Goal: Check status: Check status

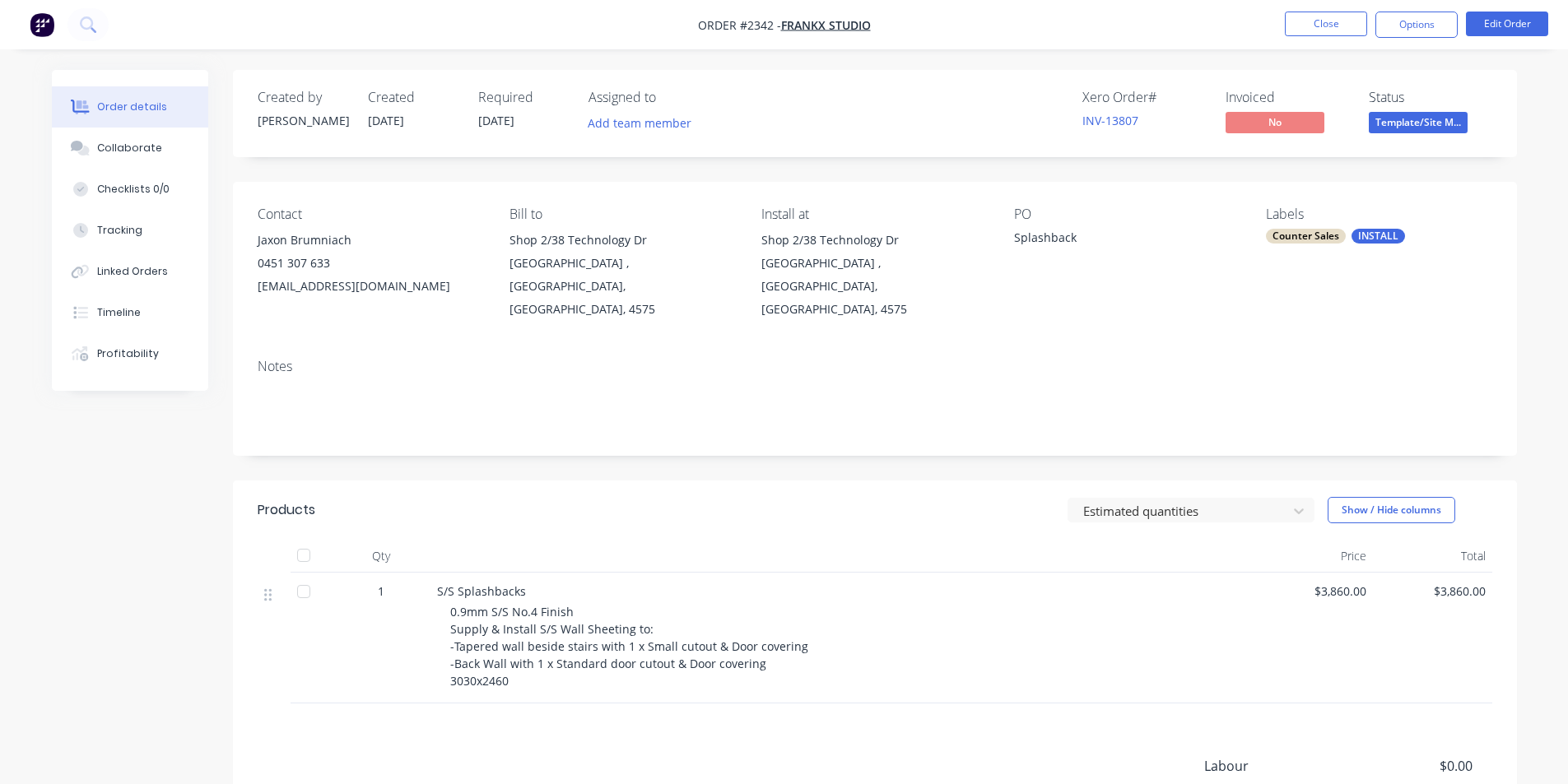
click at [353, 662] on div "1" at bounding box center [381, 638] width 98 height 131
click at [1316, 22] on button "Close" at bounding box center [1326, 24] width 82 height 25
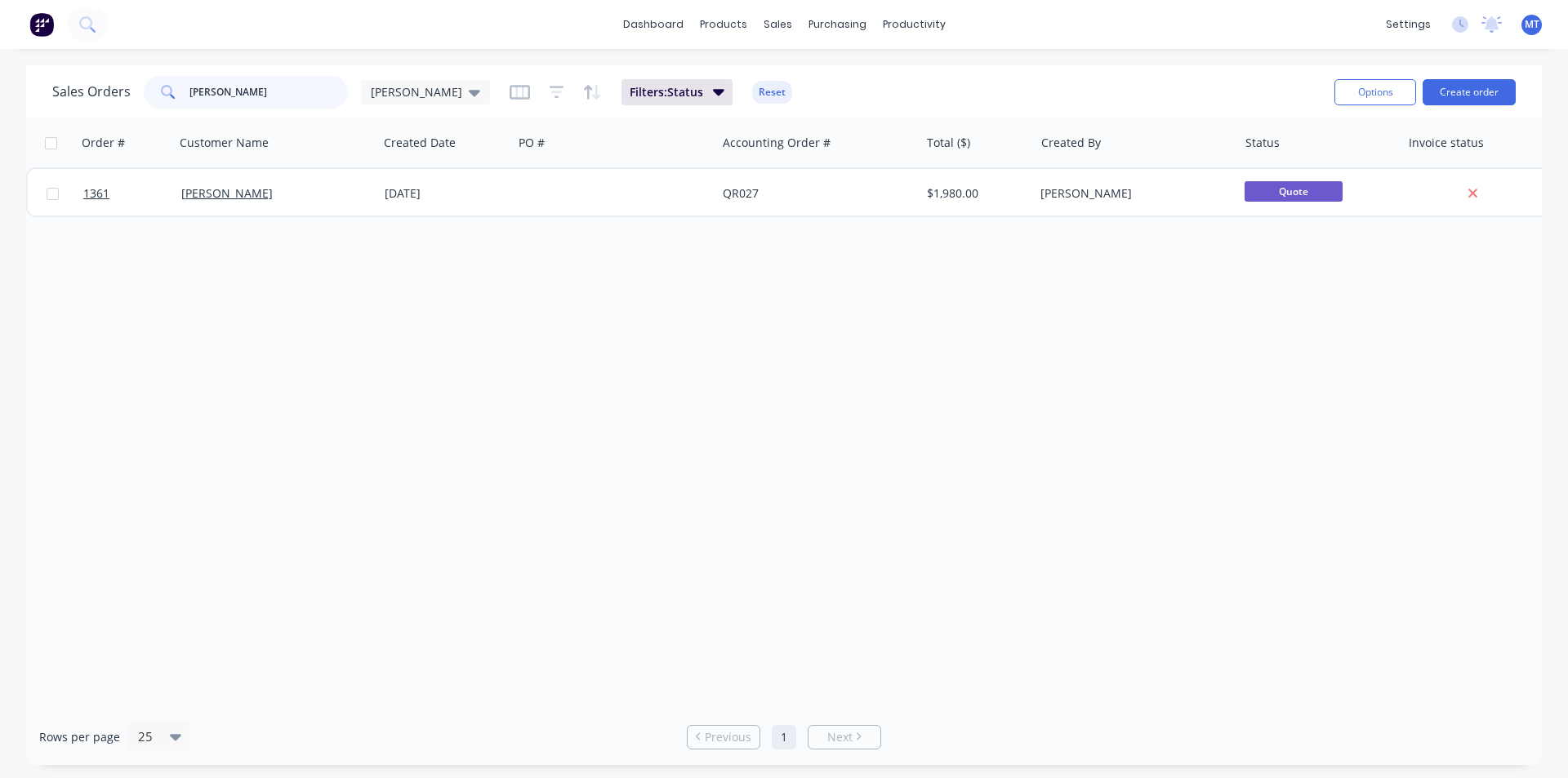
click at [232, 98] on input "fran" at bounding box center [270, 92] width 160 height 33
type input "f"
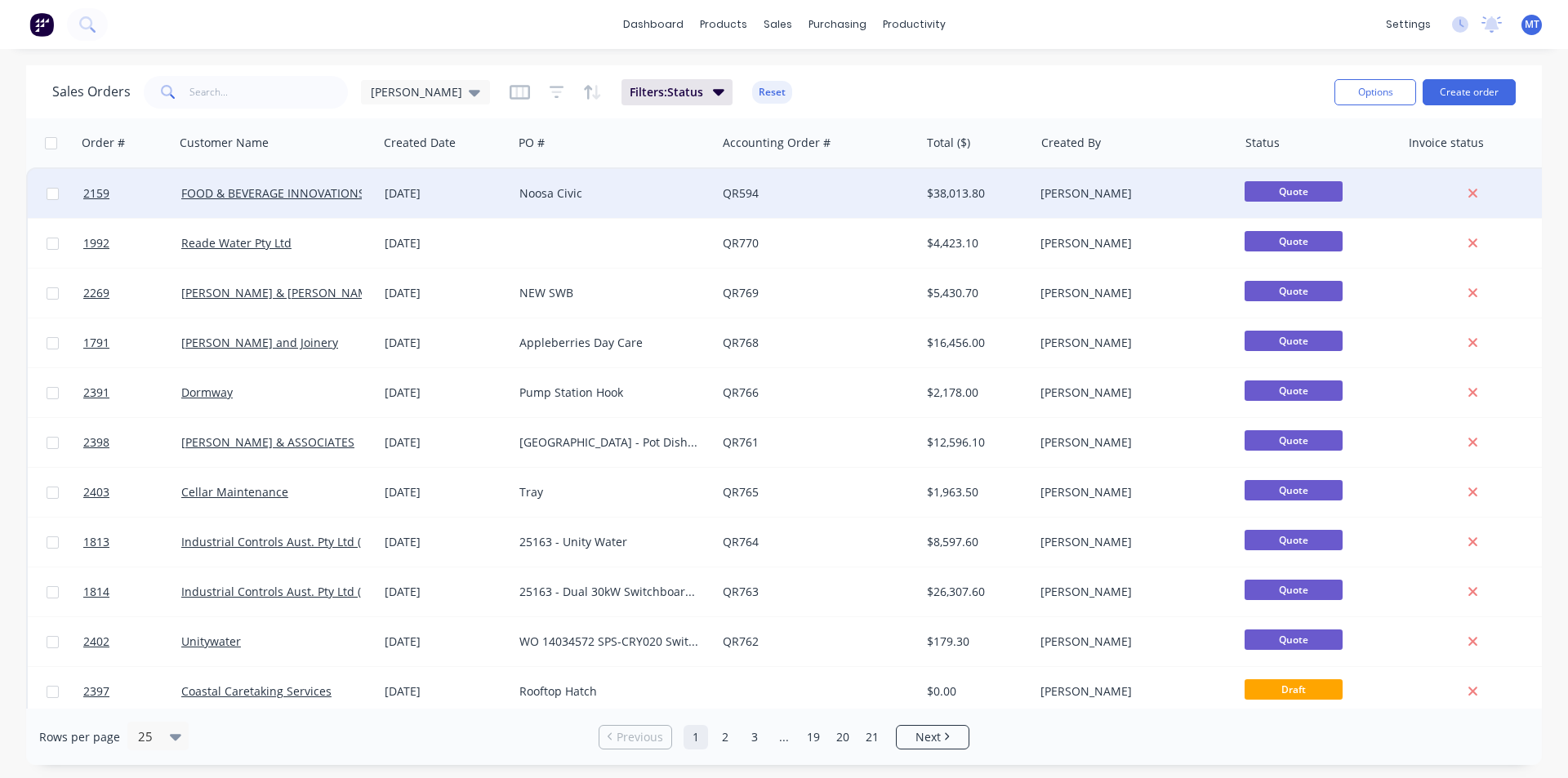
click at [569, 200] on div "Noosa Civic" at bounding box center [610, 193] width 181 height 16
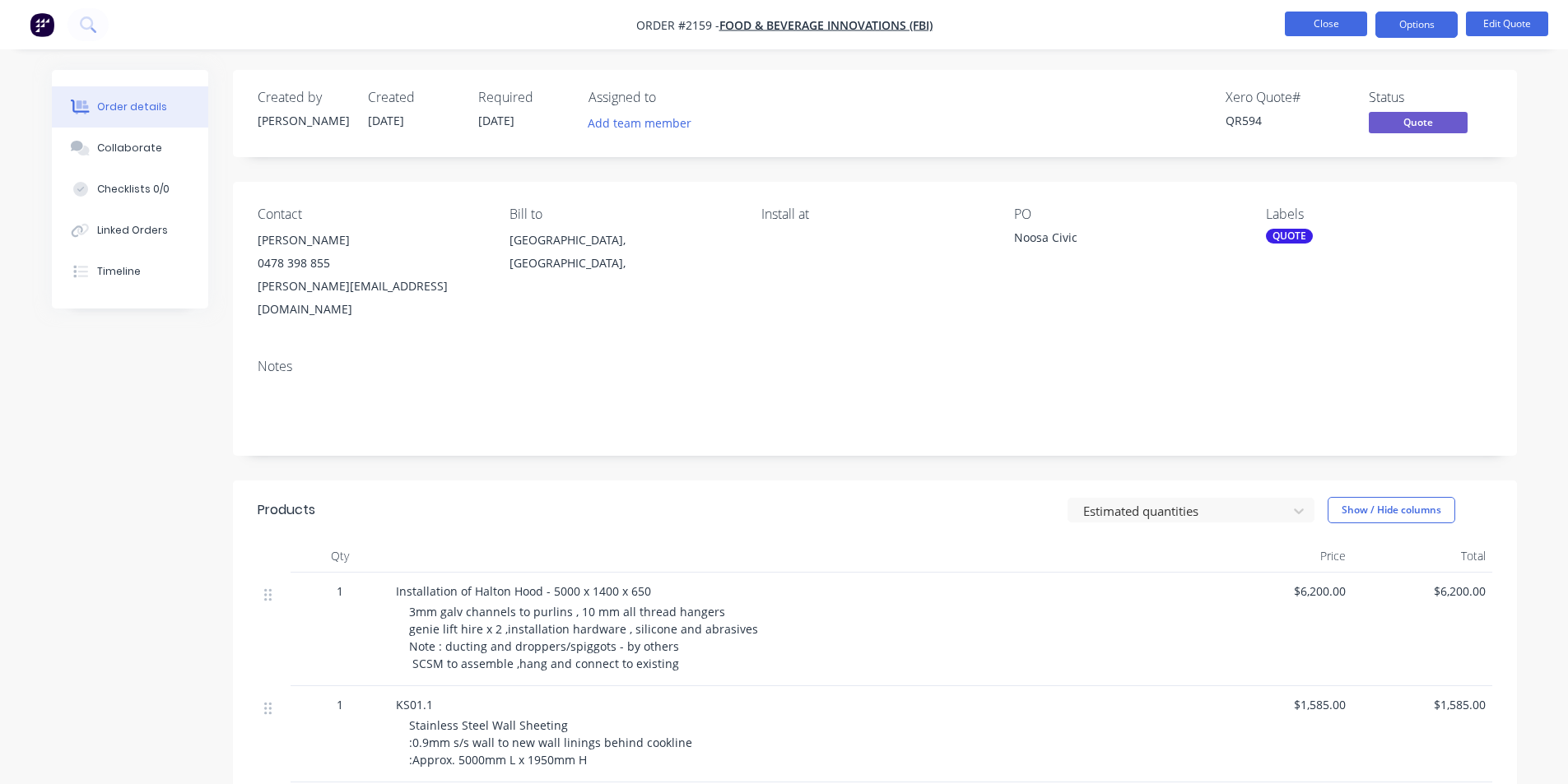
click at [1334, 30] on button "Close" at bounding box center [1326, 24] width 82 height 25
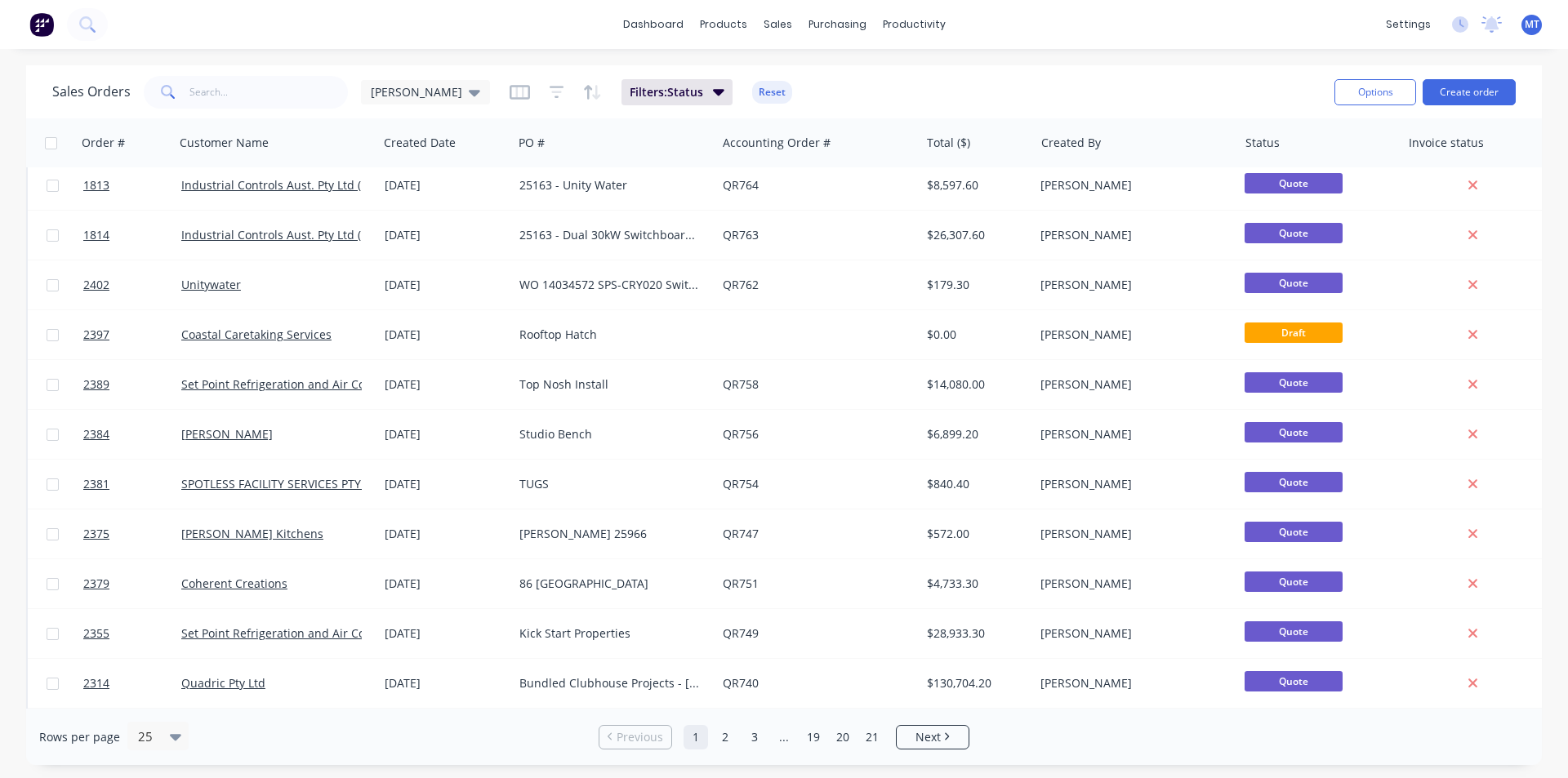
scroll to position [408, 0]
